Goal: Check status: Check status

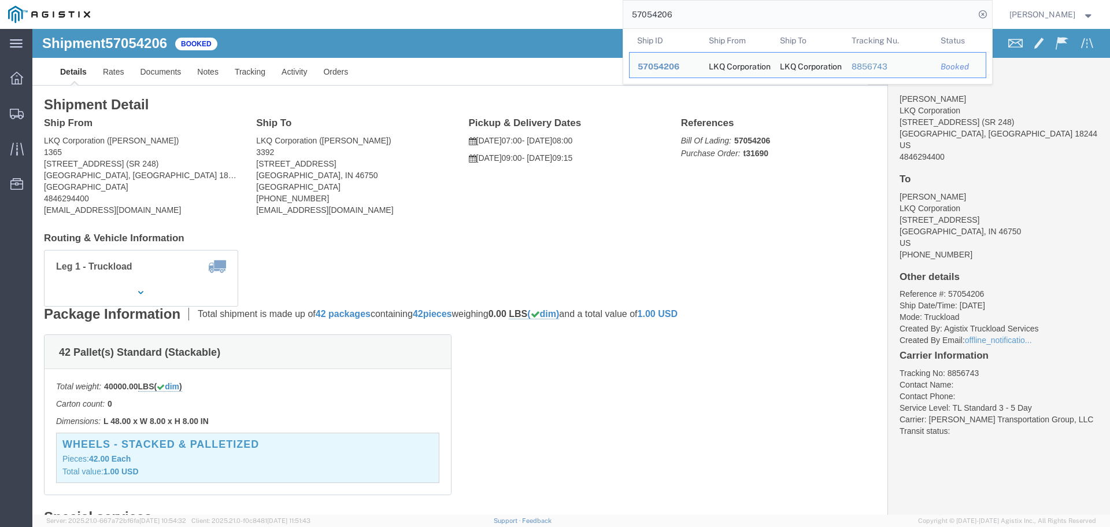
click at [642, 14] on input "57054206" at bounding box center [799, 15] width 352 height 28
paste input "35941"
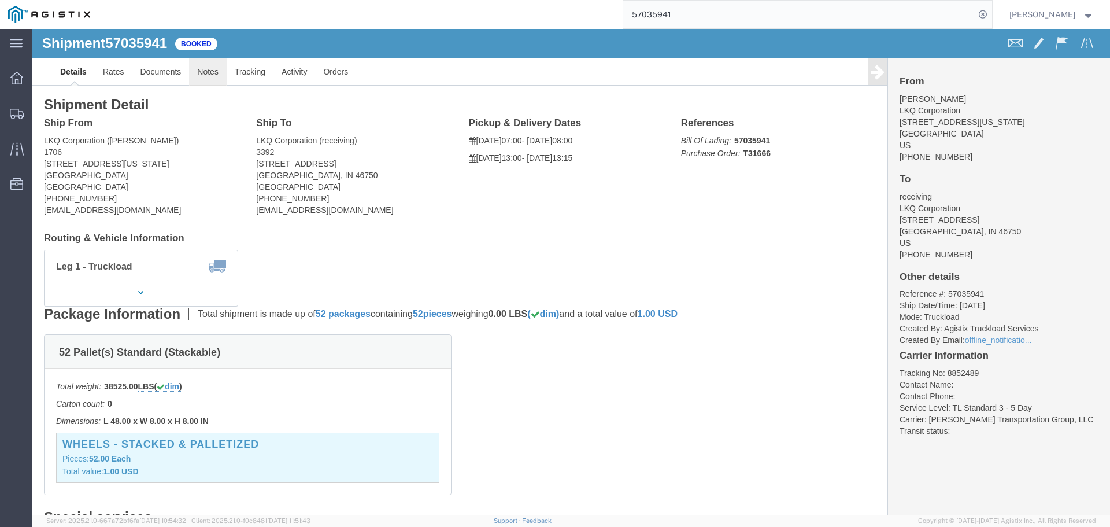
click link "Notes"
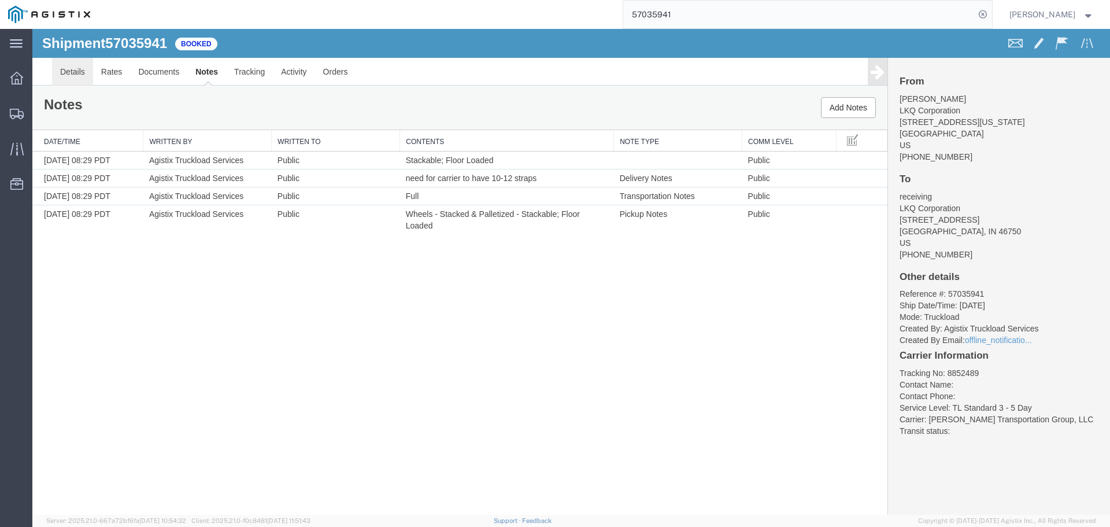
click at [73, 80] on link "Details" at bounding box center [72, 72] width 41 height 28
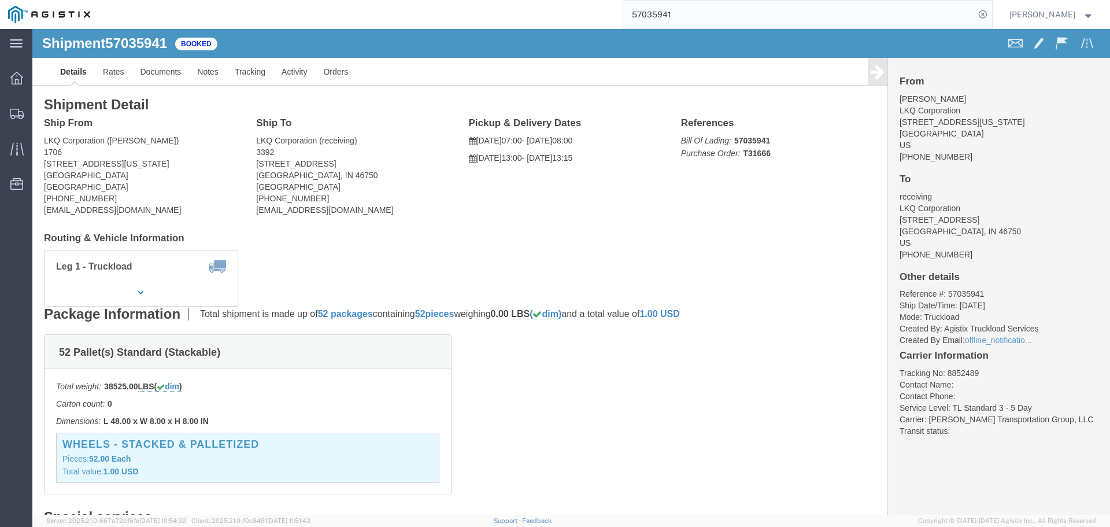
click at [711, 19] on input "57035941" at bounding box center [799, 15] width 352 height 28
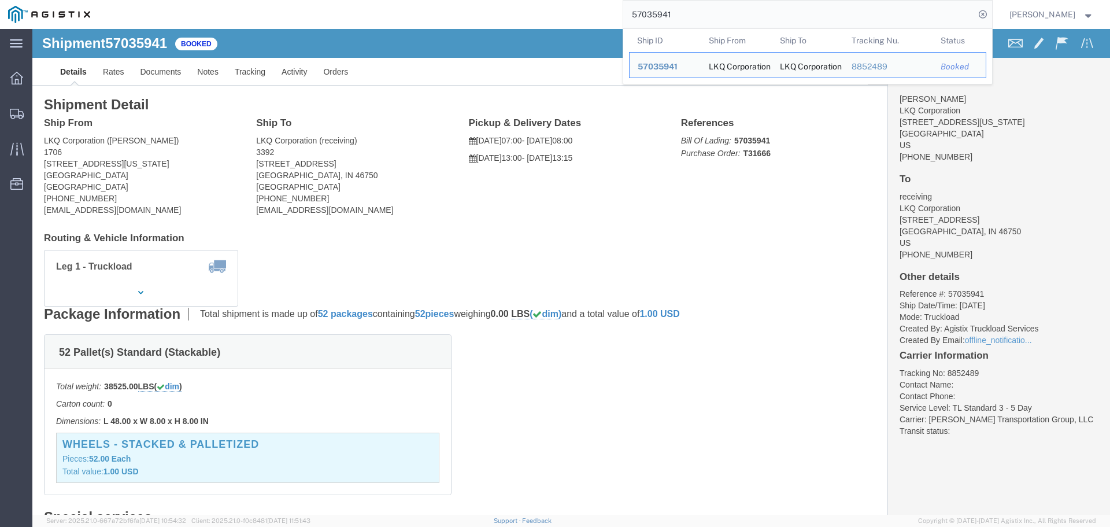
click at [711, 19] on input "57035941" at bounding box center [799, 15] width 352 height 28
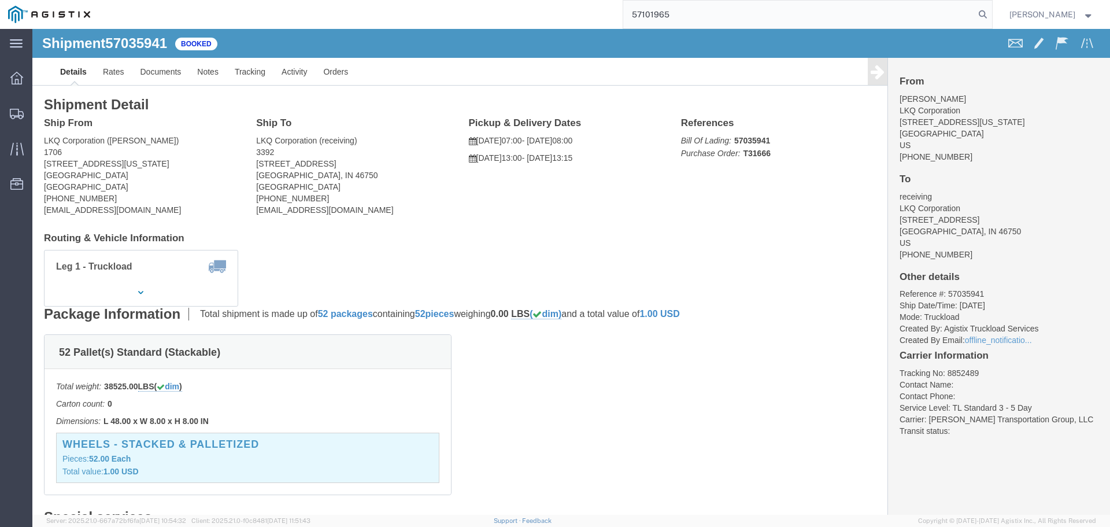
type input "57101965"
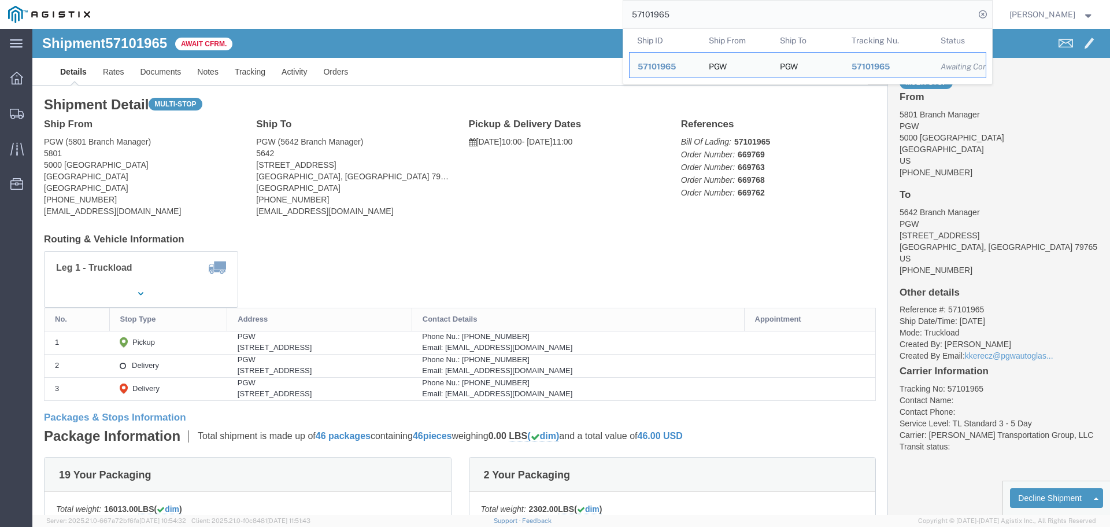
click div "Leg 1 - Truckload Vehicle 1: Standard Dry Van (53 Feet) Number of trucks: 1"
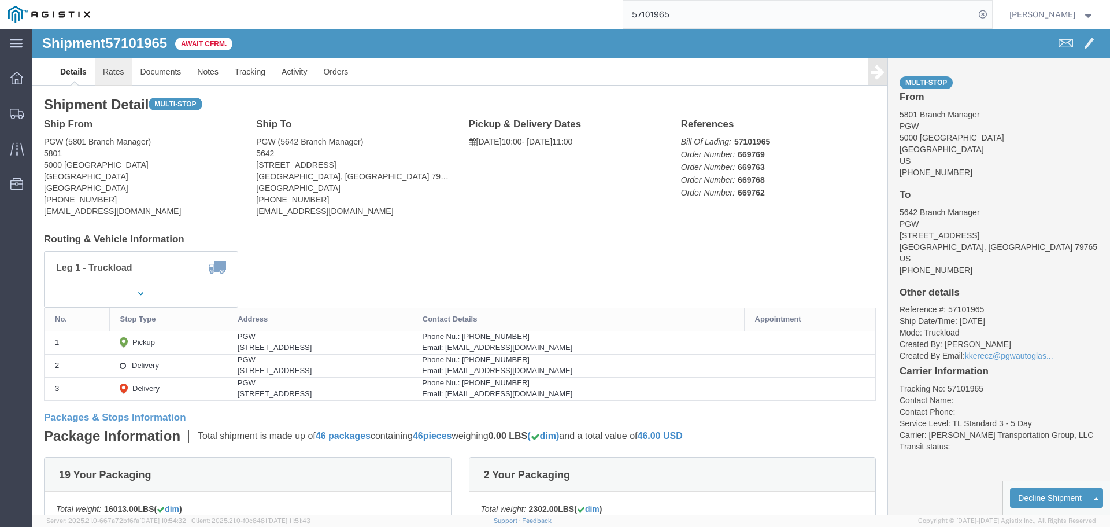
click link "Rates"
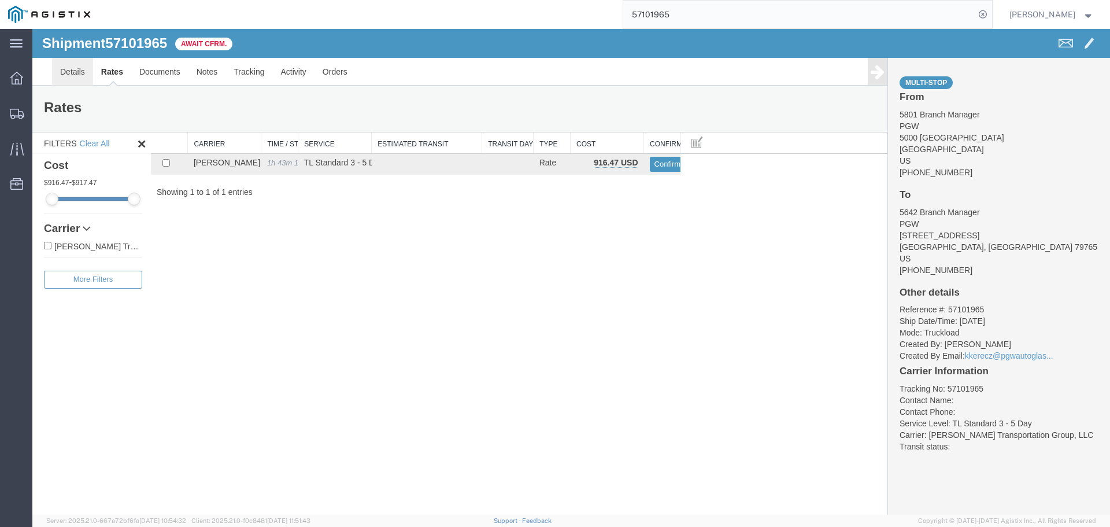
click at [90, 62] on link "Details" at bounding box center [72, 72] width 41 height 28
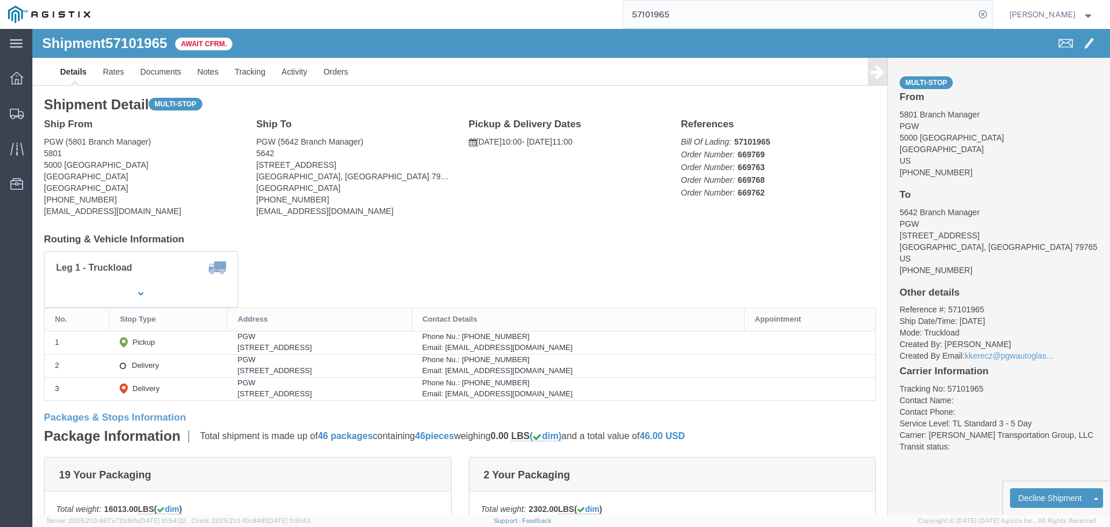
drag, startPoint x: 555, startPoint y: 212, endPoint x: 516, endPoint y: 210, distance: 39.4
click h4 "Routing & Vehicle Information"
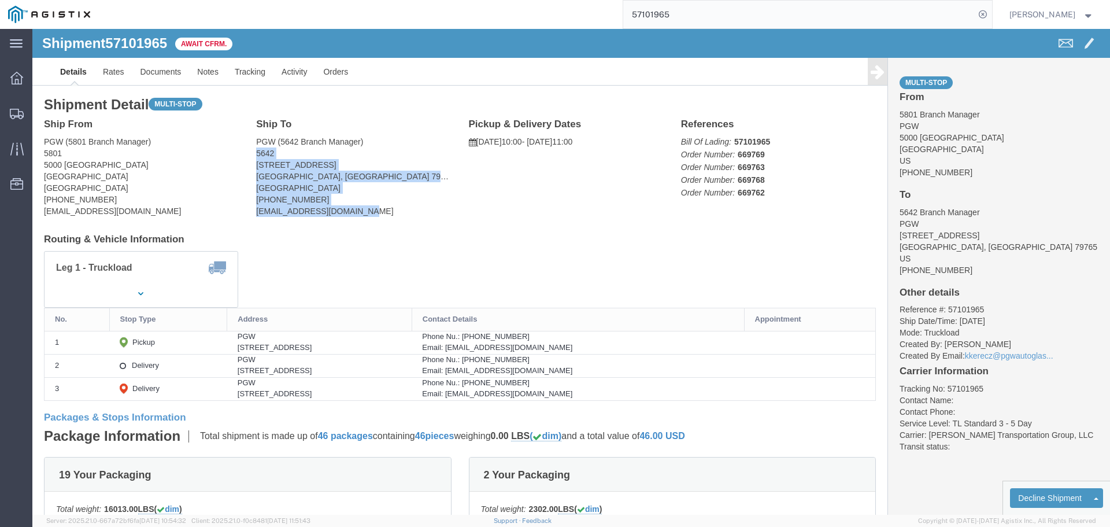
drag, startPoint x: 341, startPoint y: 182, endPoint x: 216, endPoint y: 128, distance: 136.2
click div "Ship To PGW (5642 Branch Manager) 5642 14000 W Highway 80 E STE A Odessa, TX 79…"
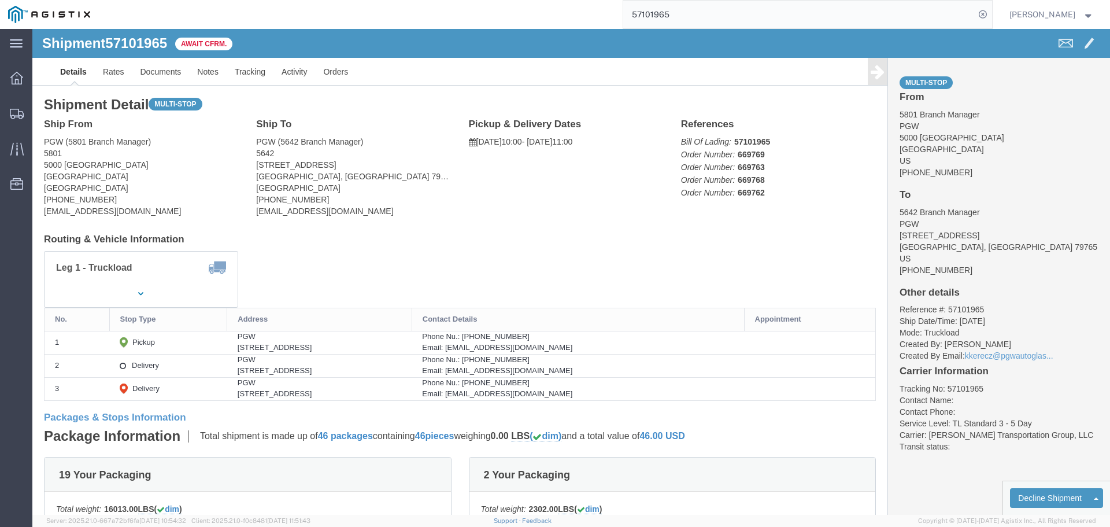
click div "Leg 1 - Truckload Vehicle 1: Standard Dry Van (53 Feet) Number of trucks: 1"
click link "Documents"
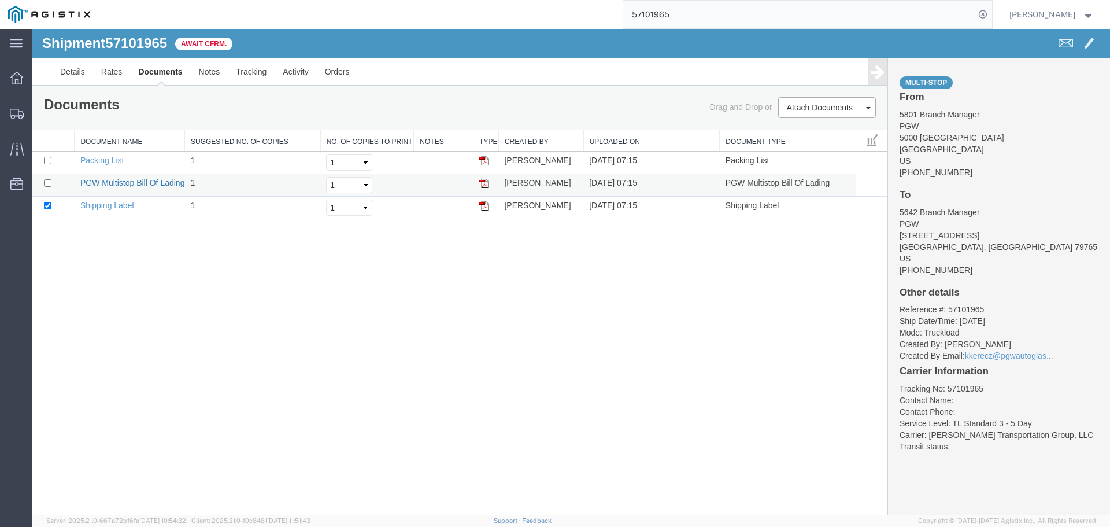
click at [106, 178] on link "PGW Multistop Bill Of Lading" at bounding box center [132, 182] width 105 height 9
click at [110, 186] on link "PGW Multistop Bill Of Lading" at bounding box center [132, 182] width 105 height 9
